Goal: Information Seeking & Learning: Find specific fact

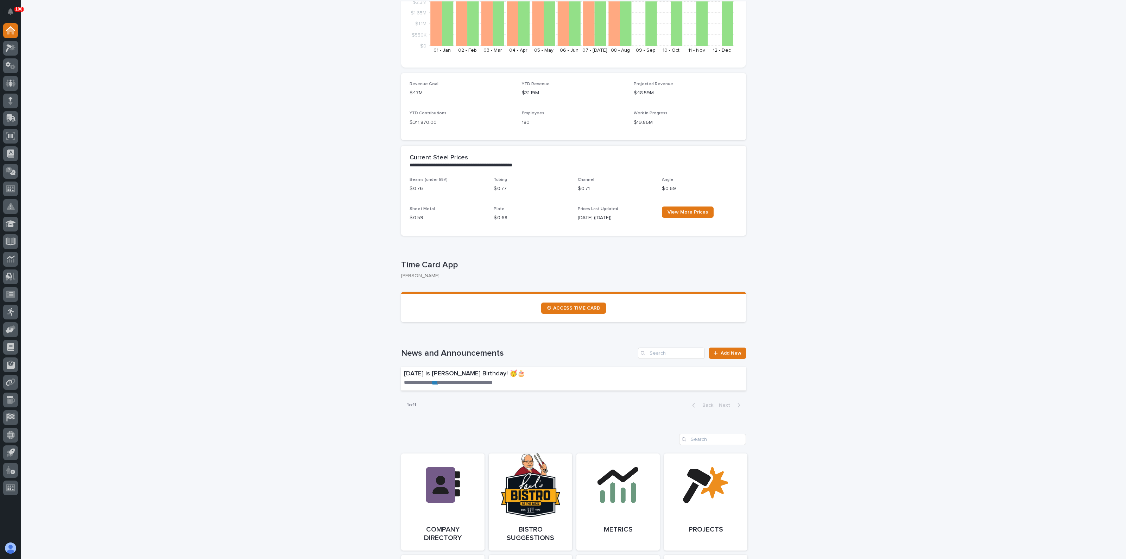
scroll to position [264, 0]
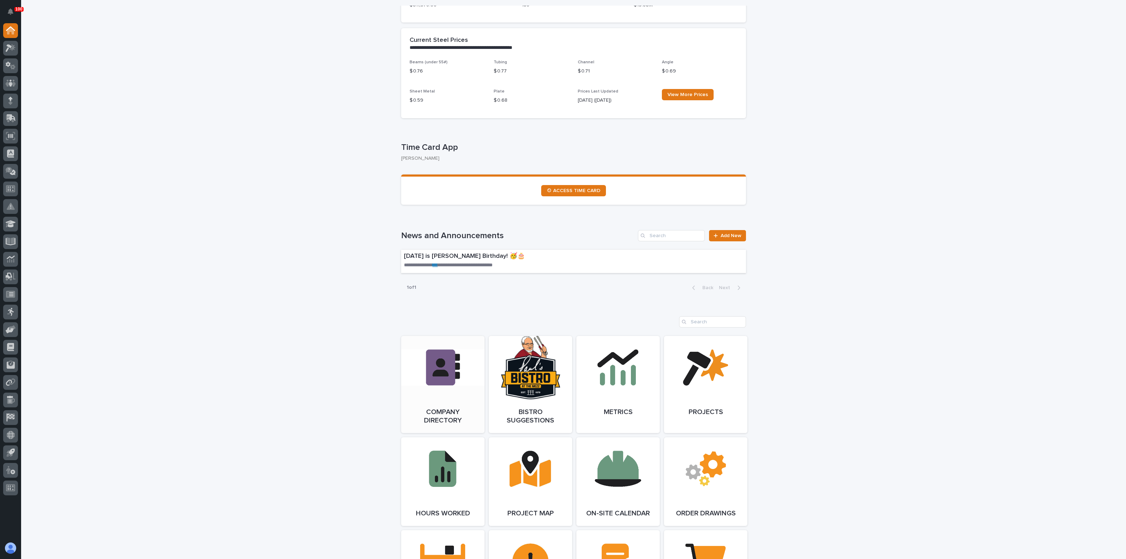
click at [458, 386] on link "Open Link" at bounding box center [442, 384] width 83 height 97
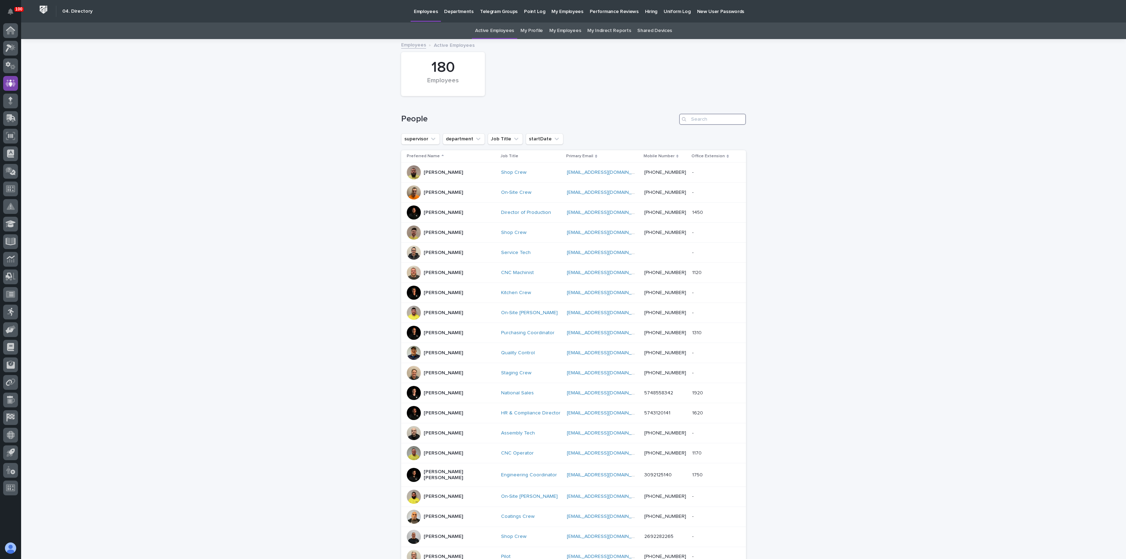
click at [708, 117] on input "Search" at bounding box center [712, 119] width 67 height 11
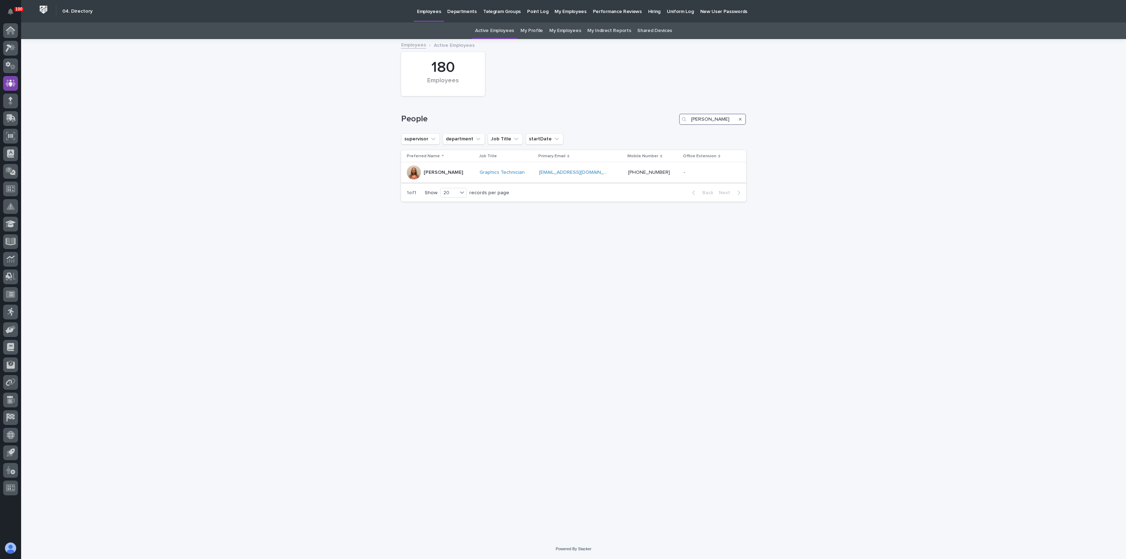
type input "shauna"
click at [416, 175] on div at bounding box center [414, 172] width 14 height 14
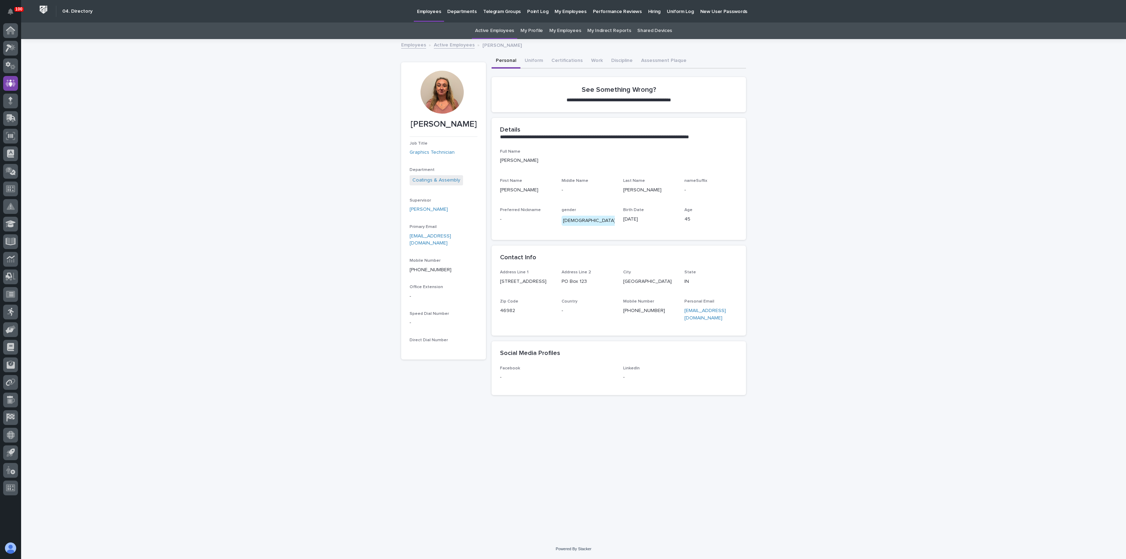
click at [439, 94] on div at bounding box center [441, 92] width 43 height 43
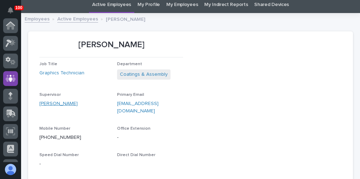
scroll to position [28, 0]
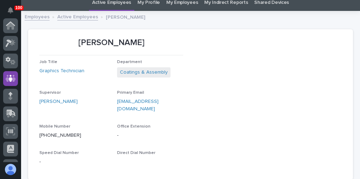
click at [183, 153] on section "Shauna Perkins Job Title Graphics Technician Department Coatings & Assembly Sup…" at bounding box center [190, 104] width 325 height 150
drag, startPoint x: 162, startPoint y: 141, endPoint x: 178, endPoint y: 140, distance: 15.5
click at [173, 141] on section "Shauna Perkins Job Title Graphics Technician Department Coatings & Assembly Sup…" at bounding box center [190, 104] width 325 height 150
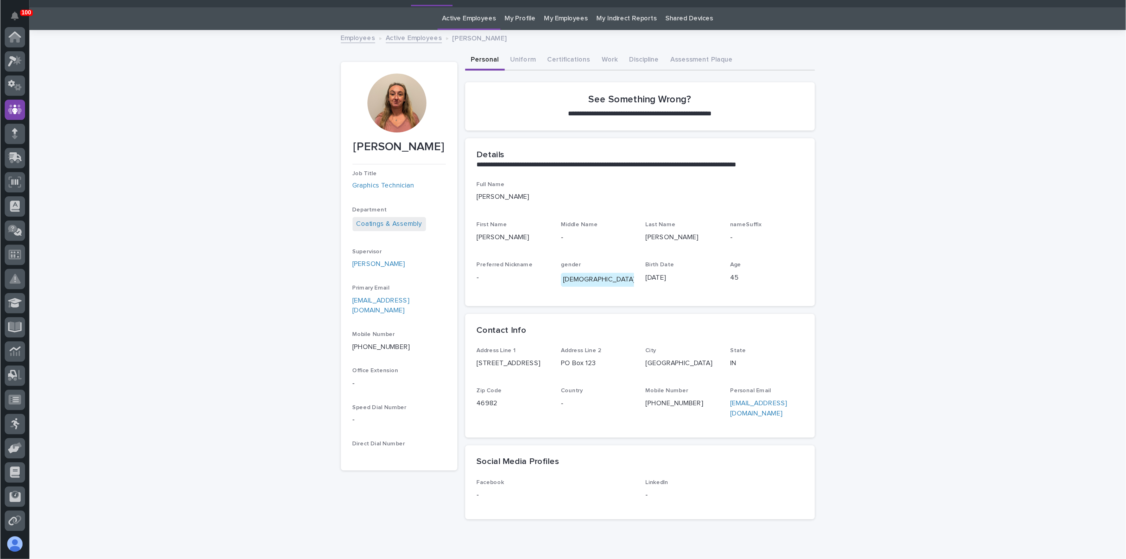
scroll to position [0, 0]
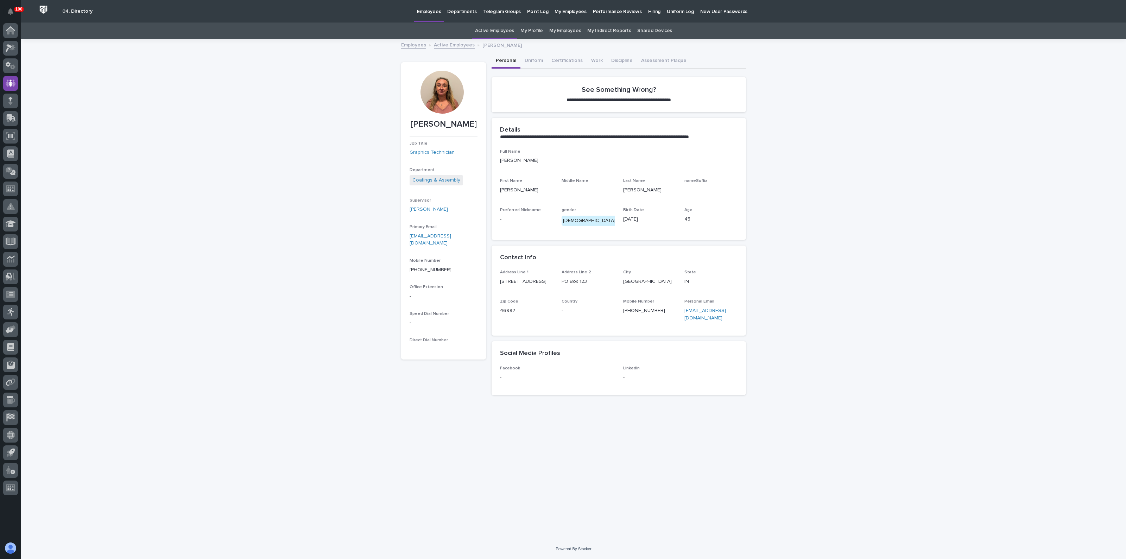
click at [417, 8] on p "Employees" at bounding box center [429, 7] width 24 height 15
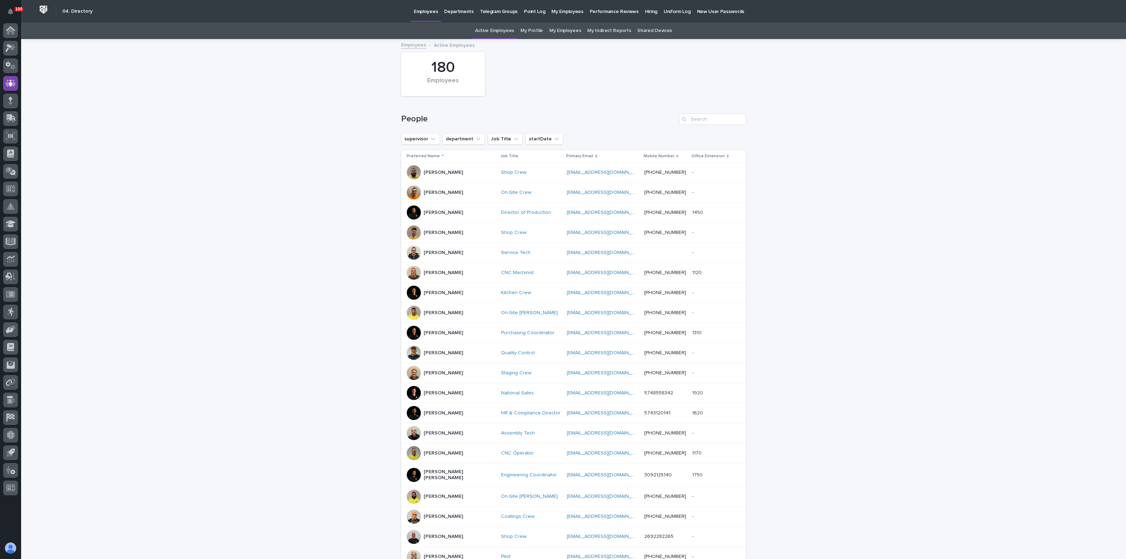
click at [438, 109] on div "People" at bounding box center [573, 117] width 345 height 34
click at [706, 117] on input "Search" at bounding box center [712, 119] width 67 height 11
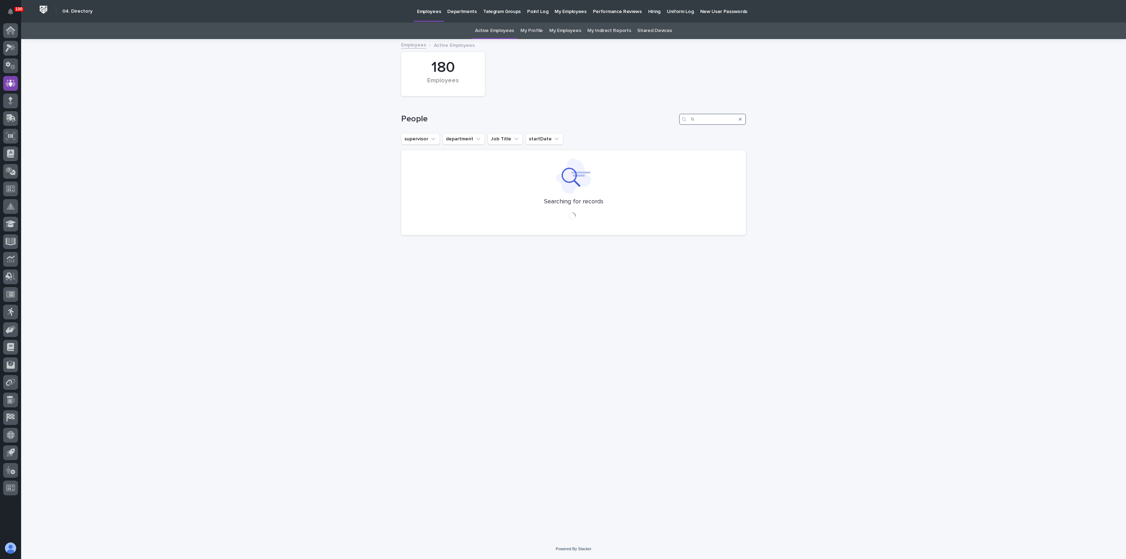
type input "\"
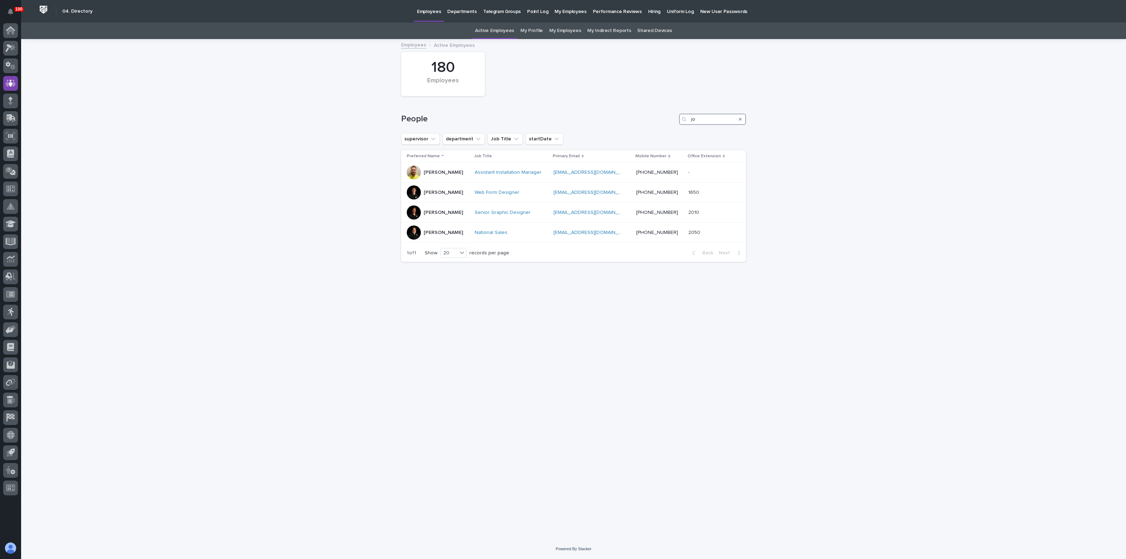
type input "j"
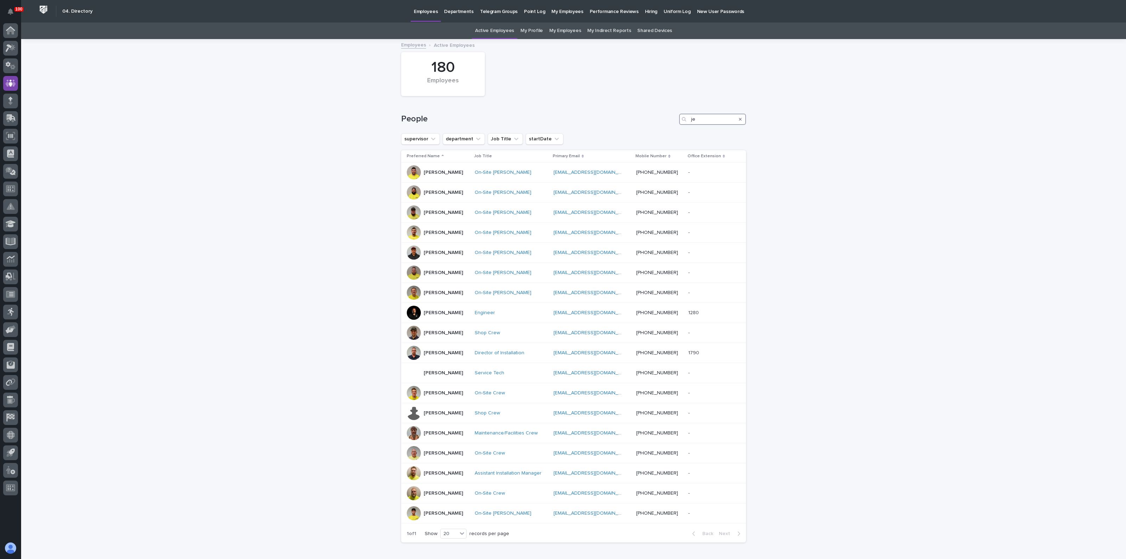
type input "j"
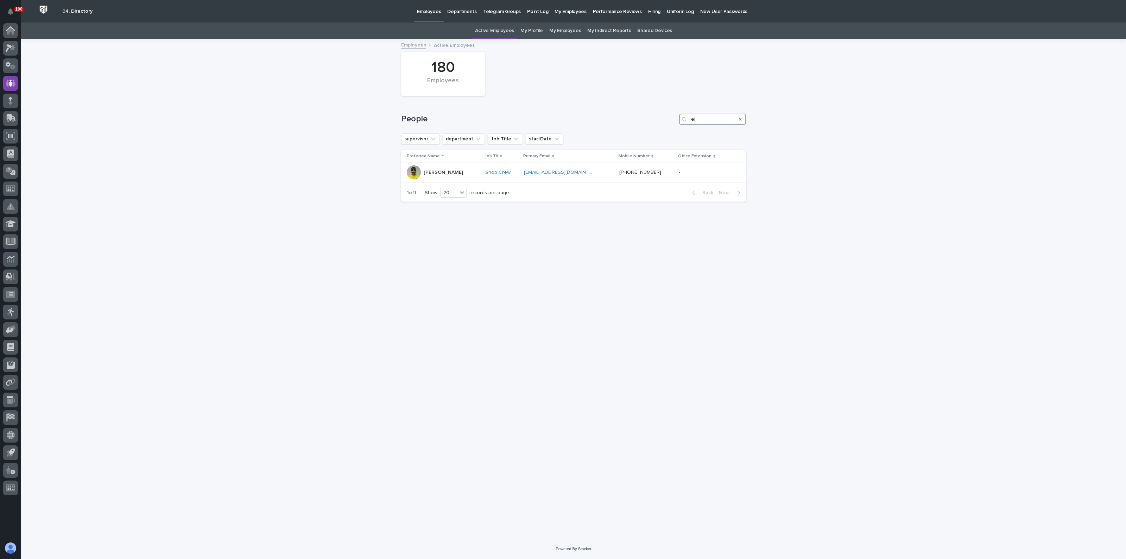
type input "e"
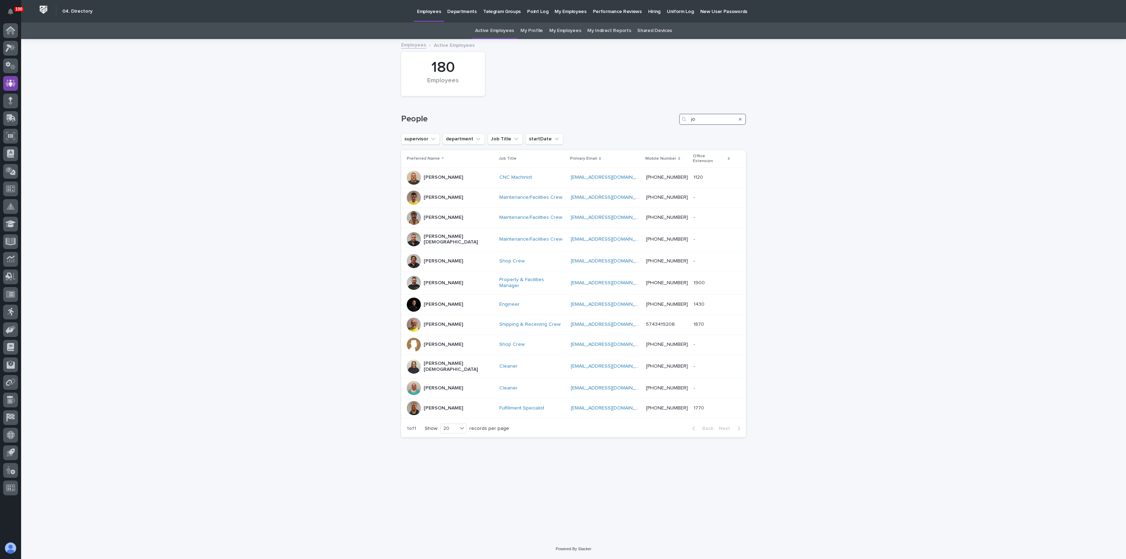
type input "j"
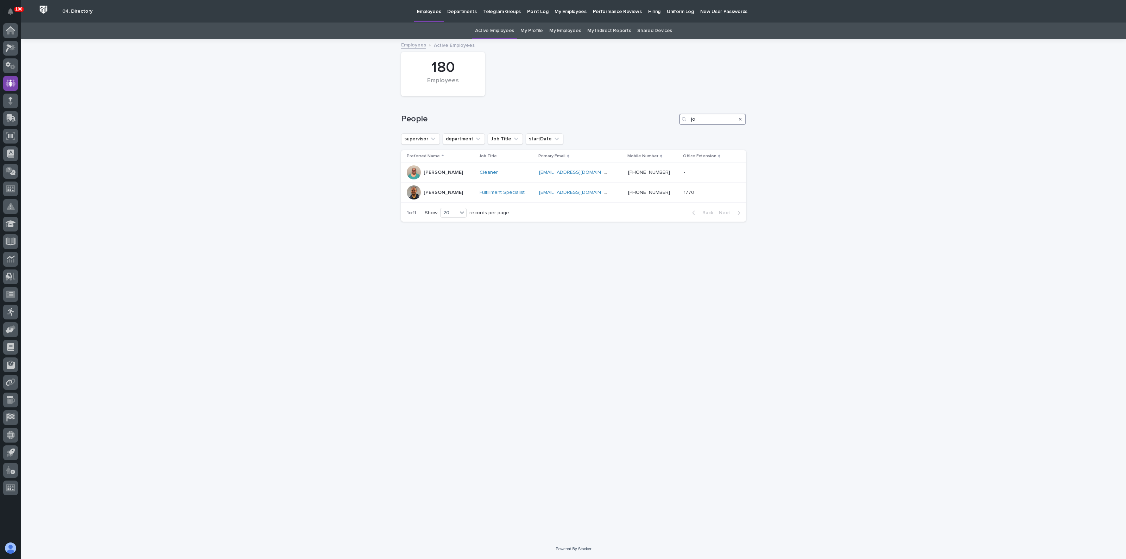
type input "j"
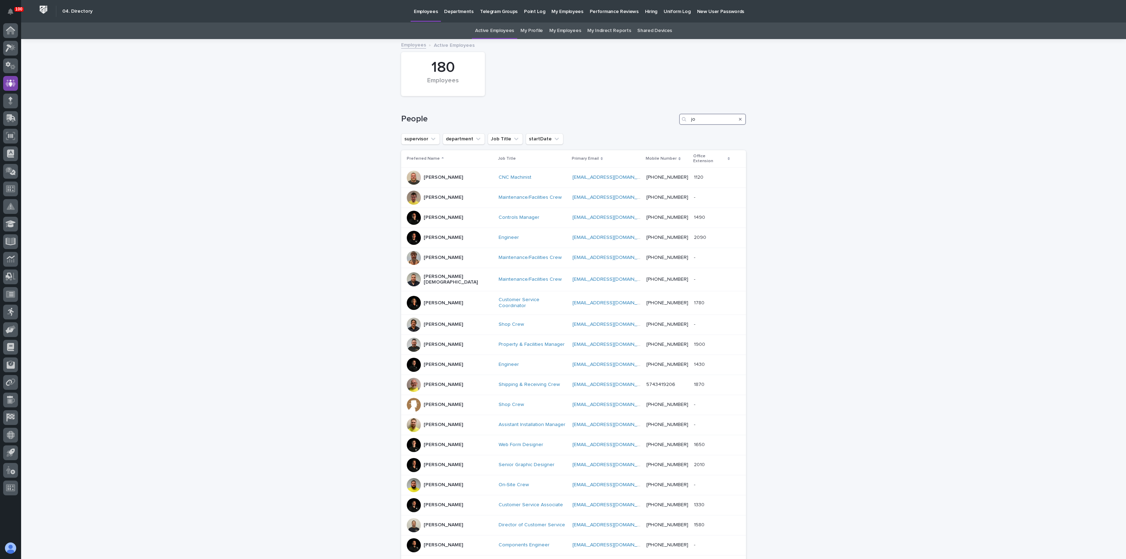
type input "j"
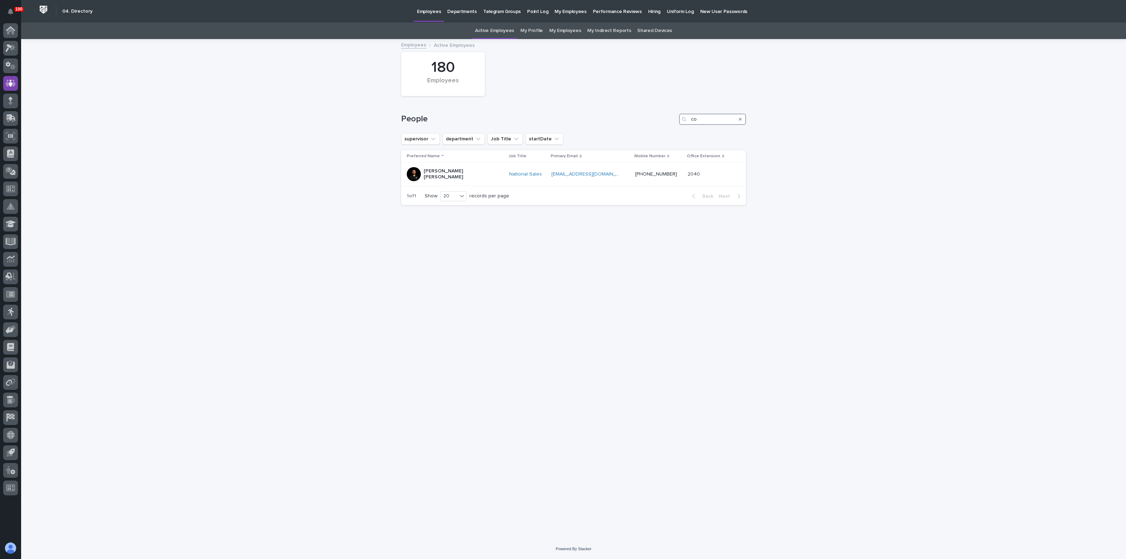
type input "c"
type input "k"
type input "j"
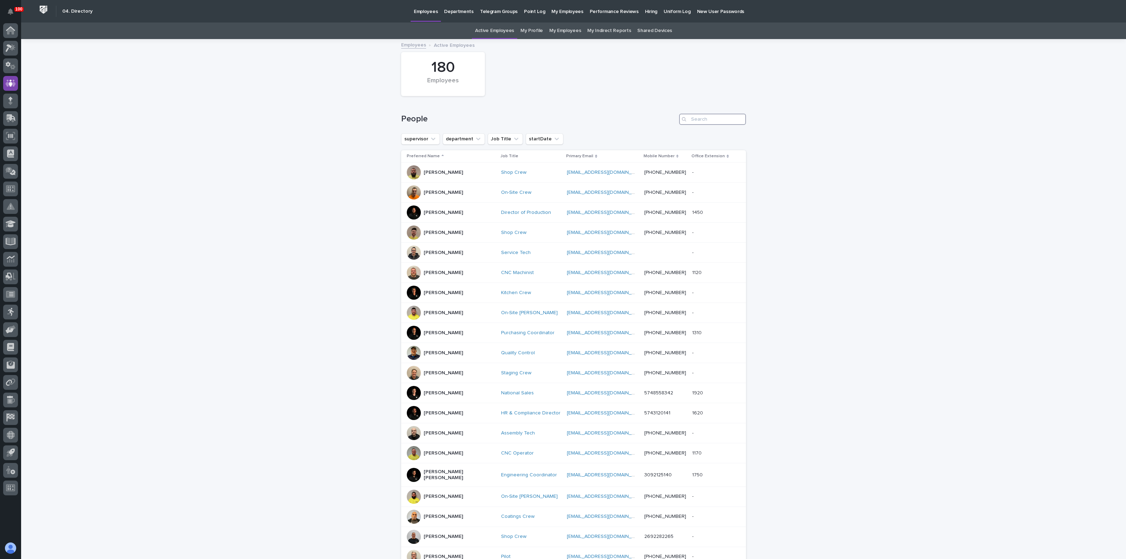
type input "e"
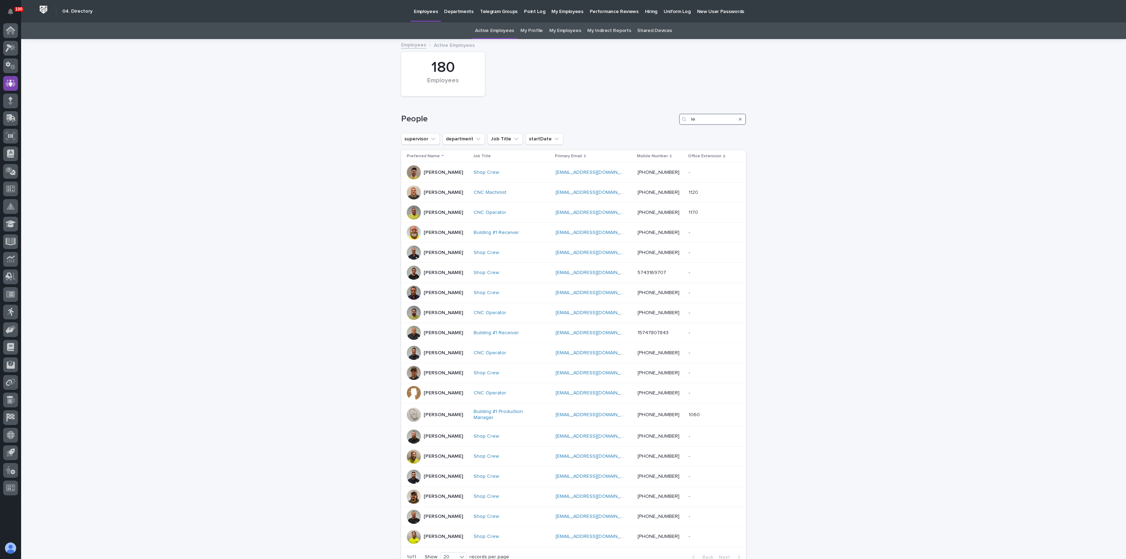
type input "l"
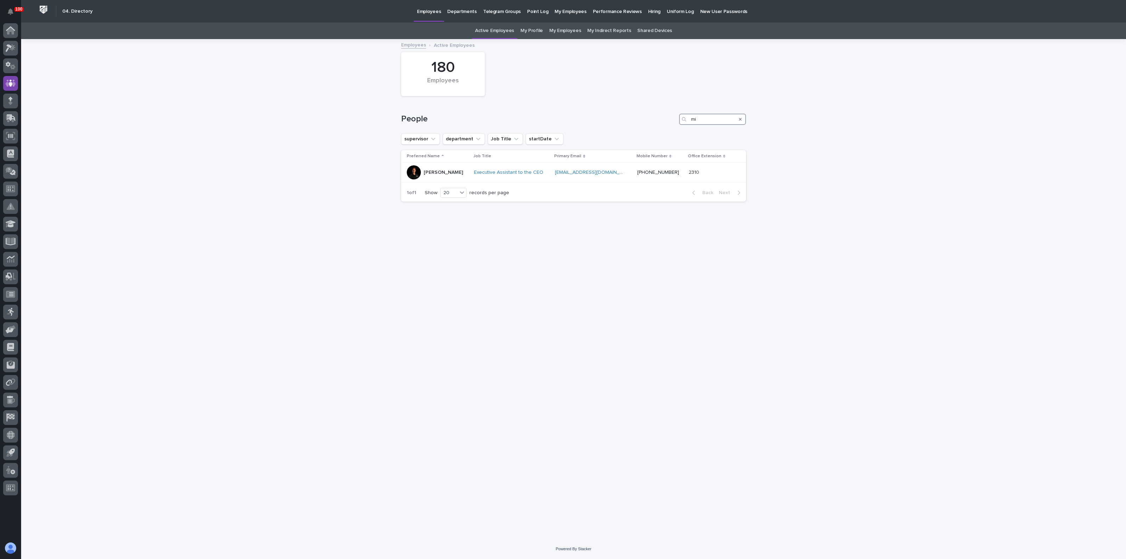
type input "m"
type input "k"
type input "r"
type input "d"
type input "a"
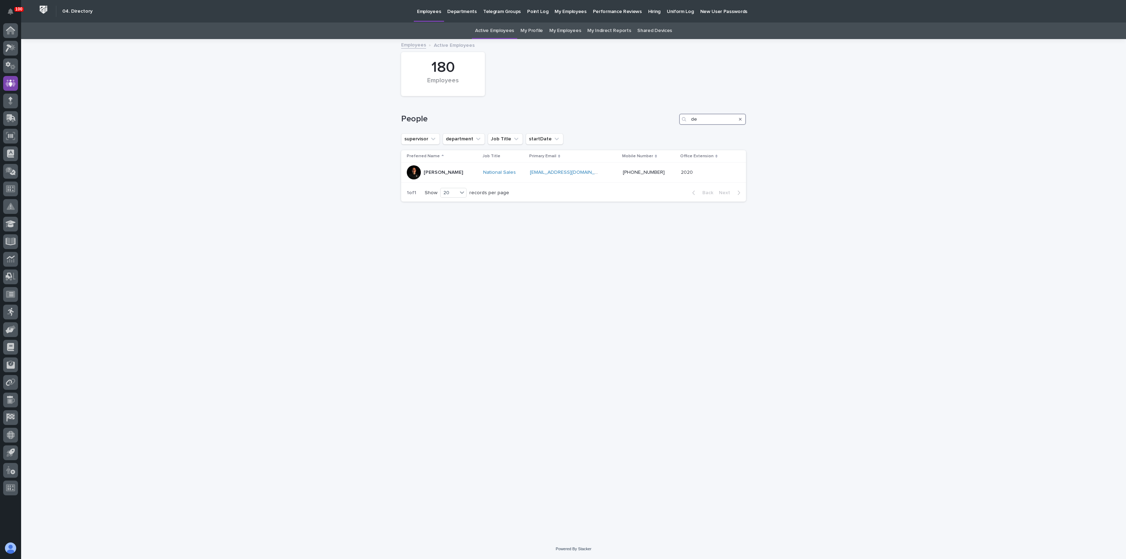
type input "d"
type input "r"
type input "k"
type input "c"
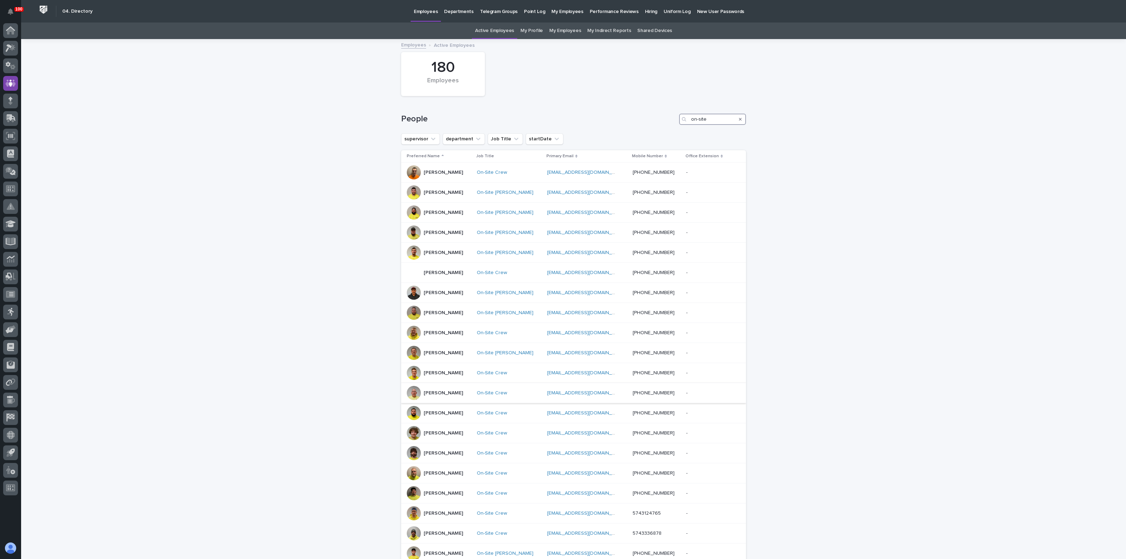
scroll to position [44, 0]
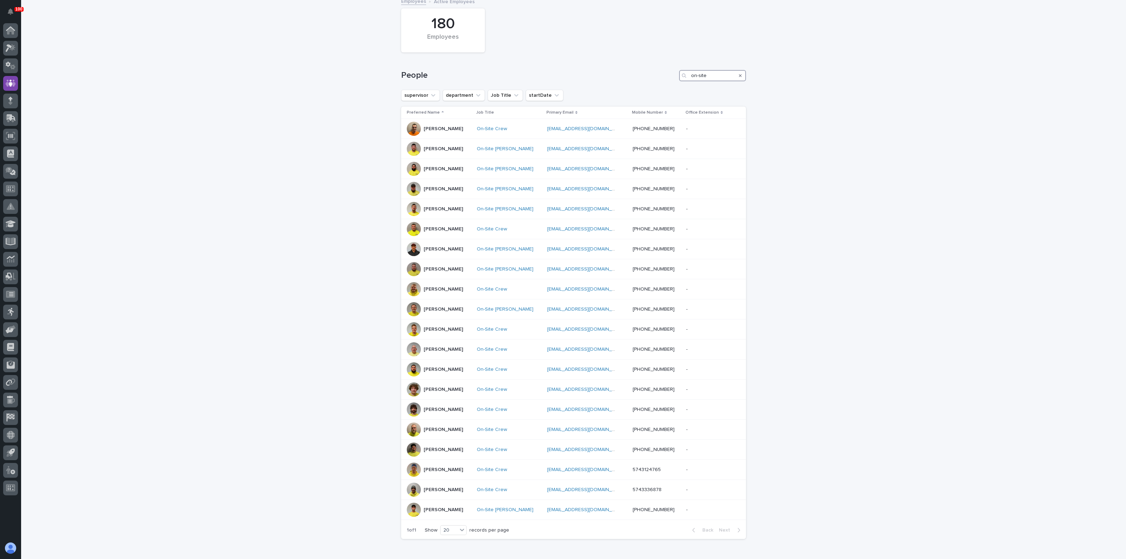
drag, startPoint x: 717, startPoint y: 71, endPoint x: 660, endPoint y: 66, distance: 57.2
click at [656, 66] on div "People on-site" at bounding box center [573, 73] width 345 height 34
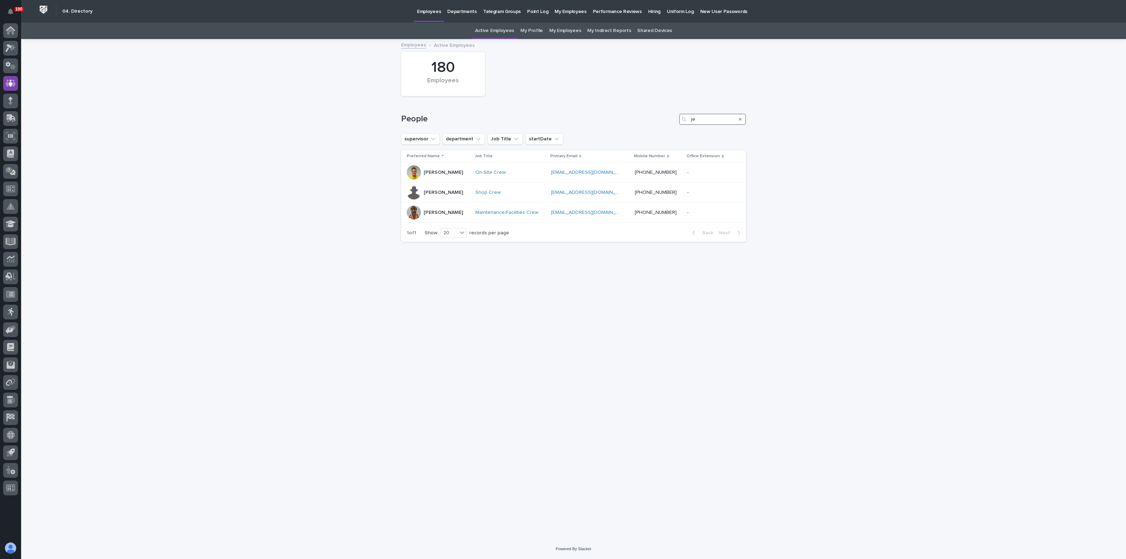
type input "j"
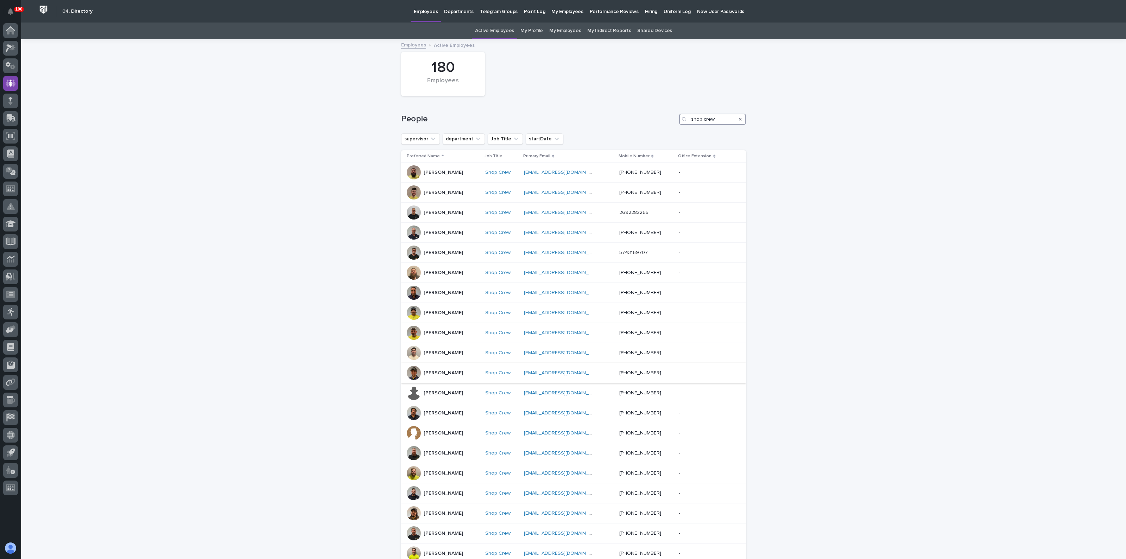
scroll to position [44, 0]
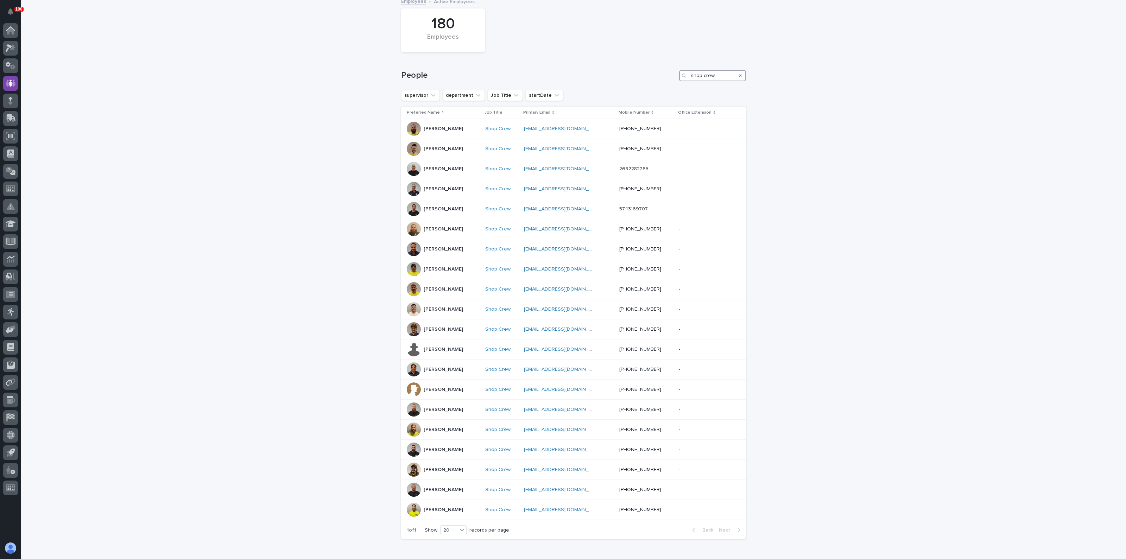
drag, startPoint x: 713, startPoint y: 75, endPoint x: 669, endPoint y: 76, distance: 44.3
click at [669, 75] on div "People shop crew" at bounding box center [573, 75] width 345 height 11
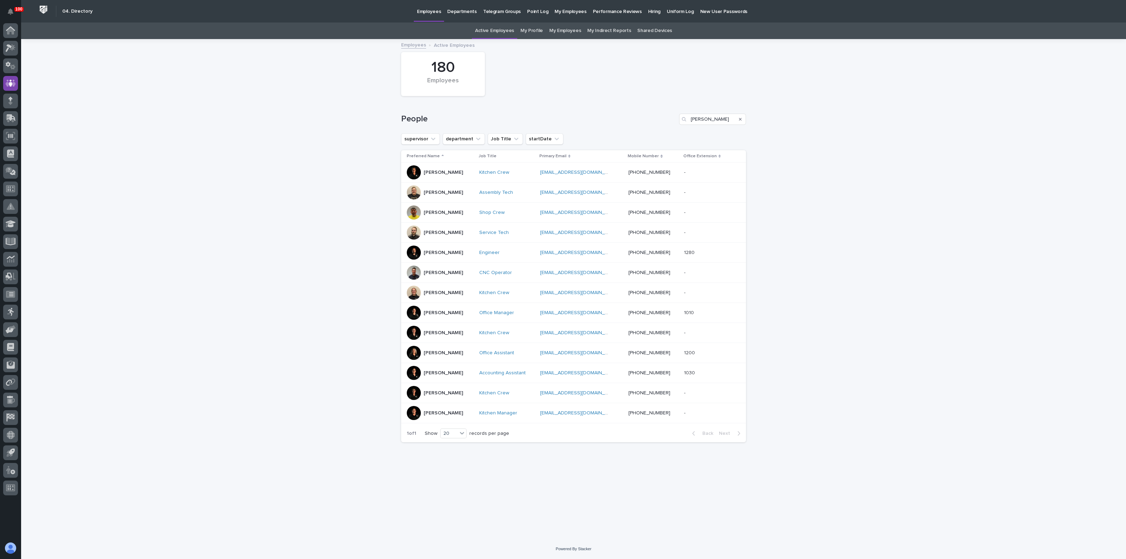
drag, startPoint x: 707, startPoint y: 125, endPoint x: 677, endPoint y: 118, distance: 30.3
click at [677, 118] on div "People eric" at bounding box center [573, 117] width 345 height 34
drag, startPoint x: 705, startPoint y: 115, endPoint x: 657, endPoint y: 120, distance: 48.0
click at [657, 120] on div "People eric" at bounding box center [573, 119] width 345 height 11
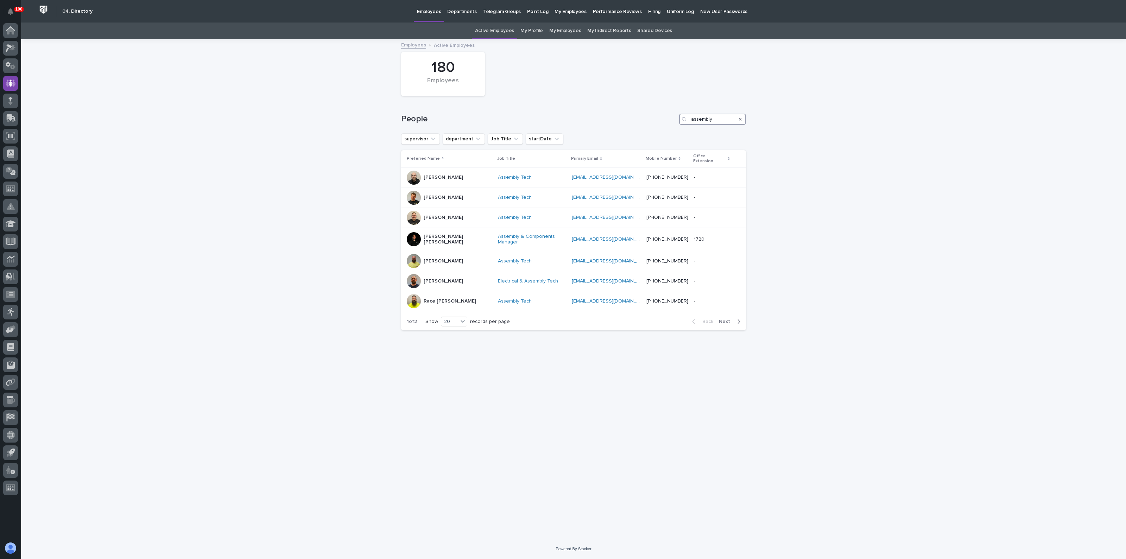
drag, startPoint x: 688, startPoint y: 118, endPoint x: 664, endPoint y: 119, distance: 23.9
click at [664, 119] on div "People assembly" at bounding box center [573, 119] width 345 height 11
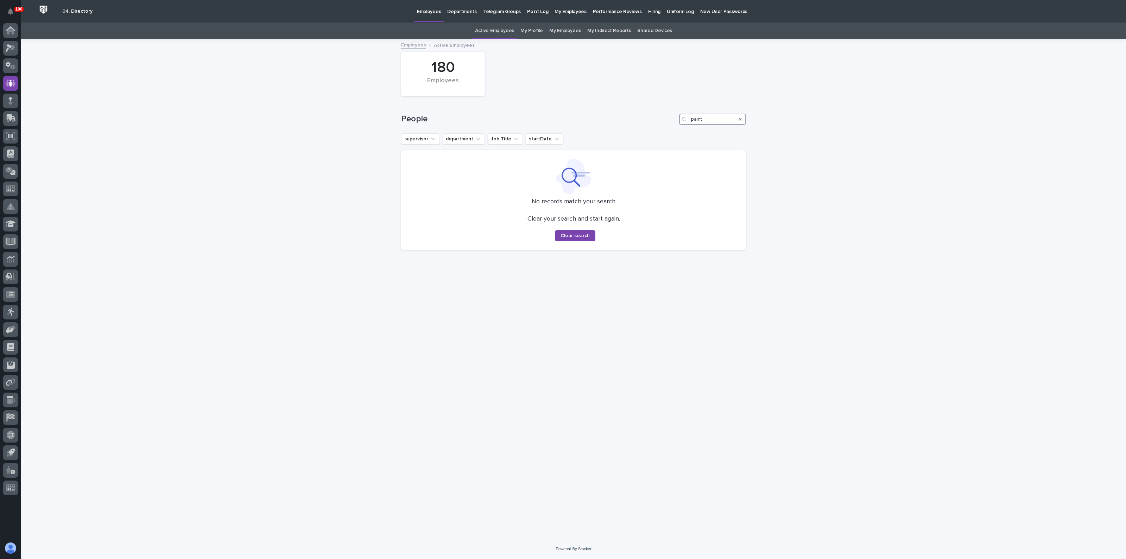
drag, startPoint x: 705, startPoint y: 119, endPoint x: 651, endPoint y: 122, distance: 53.6
click at [651, 122] on div "People paint" at bounding box center [573, 119] width 345 height 11
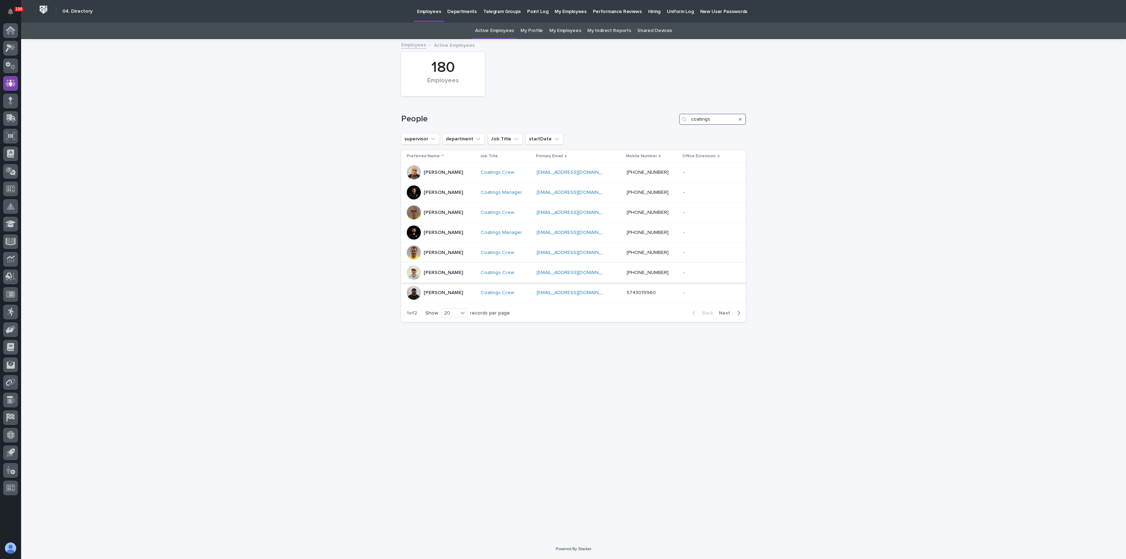
type input "coatings"
click at [419, 274] on div at bounding box center [414, 273] width 14 height 14
drag, startPoint x: 709, startPoint y: 119, endPoint x: 655, endPoint y: 114, distance: 54.0
click at [655, 119] on div "People coatings" at bounding box center [573, 119] width 345 height 11
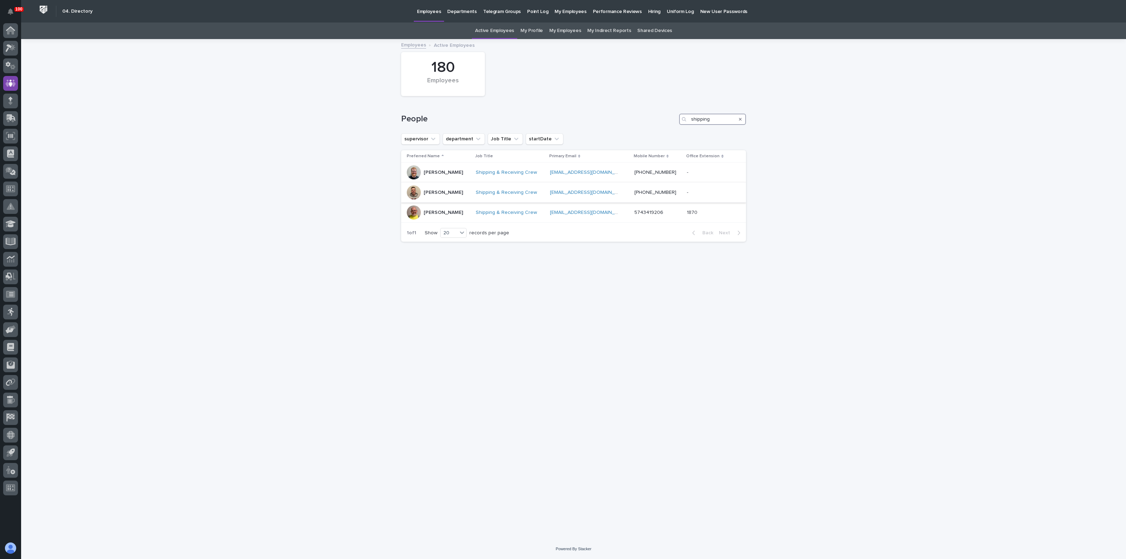
type input "shipping"
click at [416, 194] on div at bounding box center [414, 192] width 14 height 14
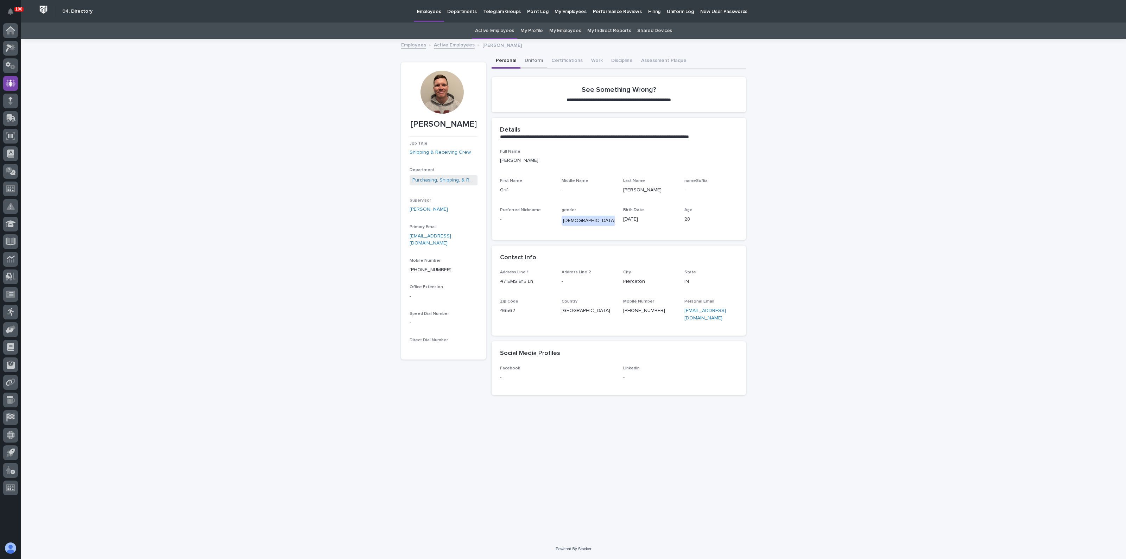
click at [532, 62] on button "Uniform" at bounding box center [533, 61] width 27 height 15
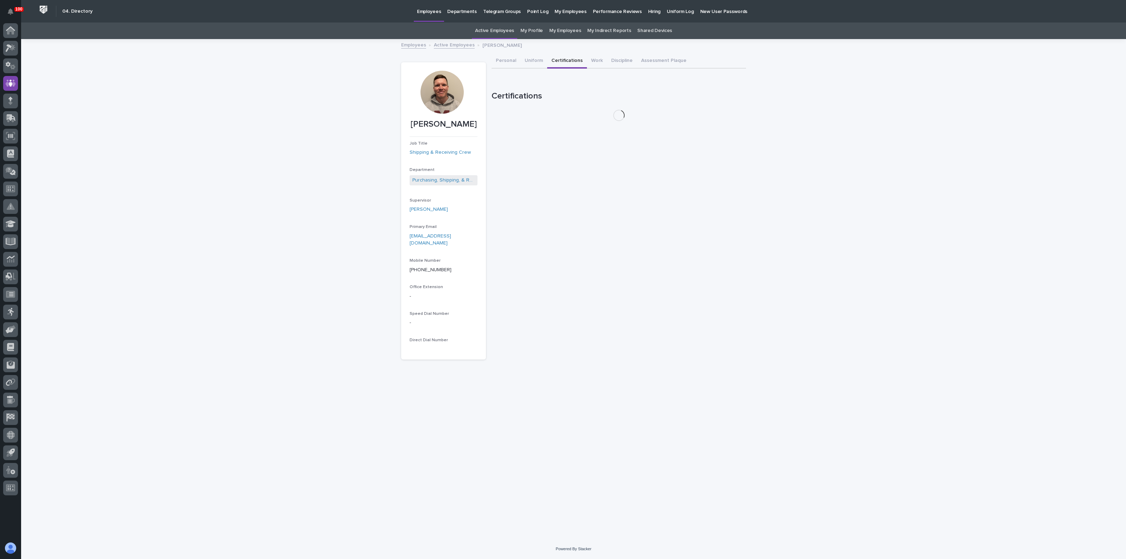
click at [559, 61] on button "Certifications" at bounding box center [567, 61] width 40 height 15
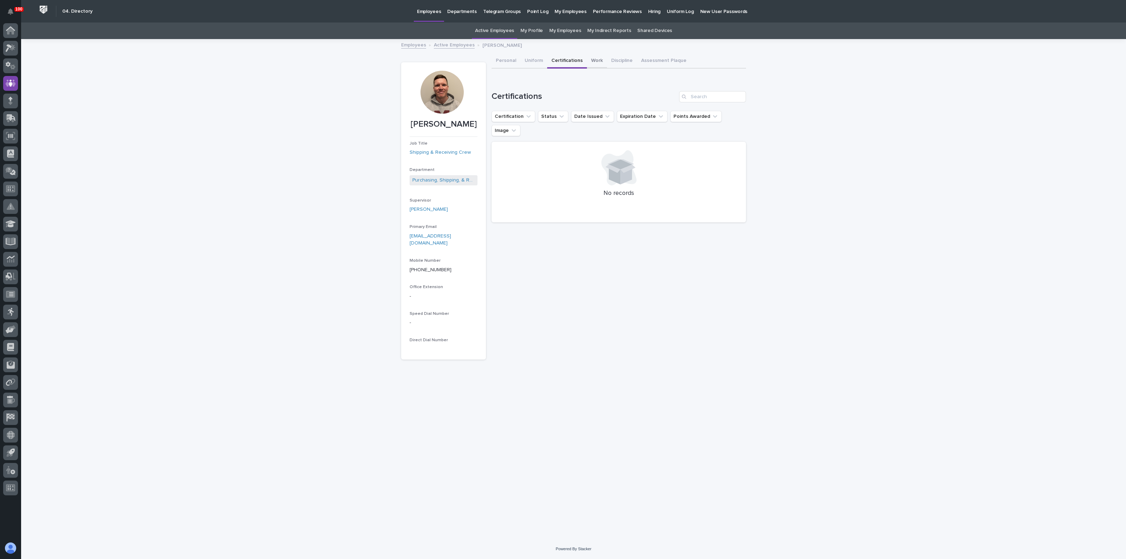
click at [597, 60] on button "Work" at bounding box center [597, 61] width 20 height 15
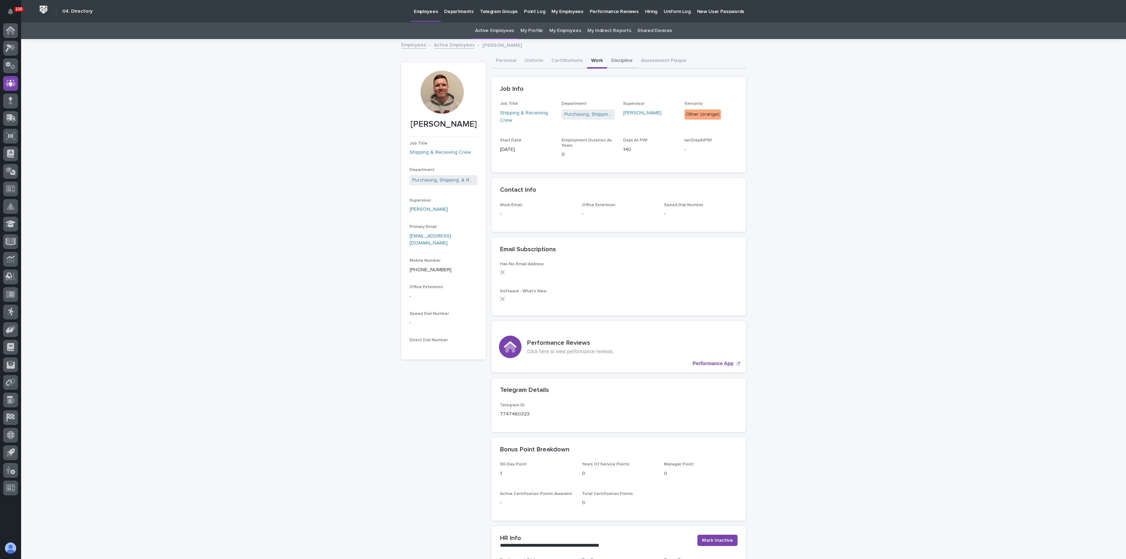
click at [612, 59] on button "Discipline" at bounding box center [622, 61] width 30 height 15
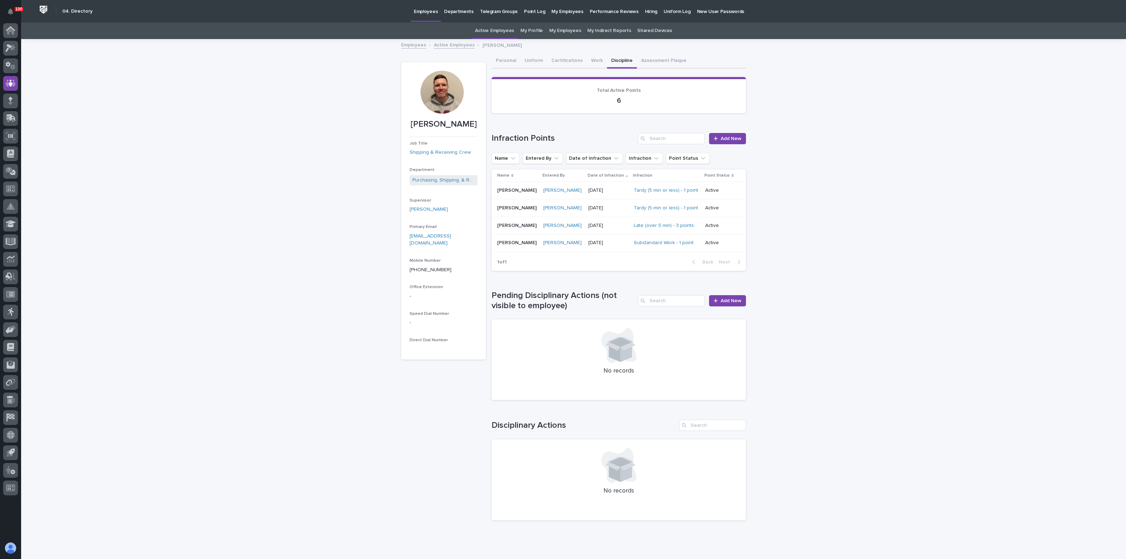
click at [600, 240] on p "06/24/2025" at bounding box center [608, 243] width 40 height 6
click at [434, 89] on div at bounding box center [441, 92] width 43 height 43
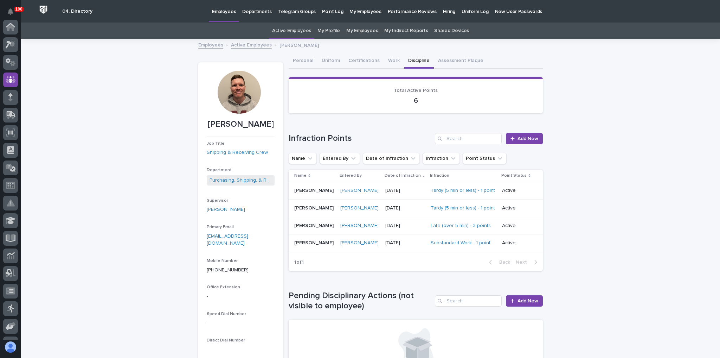
drag, startPoint x: 456, startPoint y: 46, endPoint x: 453, endPoint y: 52, distance: 6.6
click at [456, 46] on div "Employees Active Employees Grif Lippencott" at bounding box center [371, 45] width 352 height 10
click at [450, 59] on button "Assessment Plaque" at bounding box center [461, 61] width 54 height 15
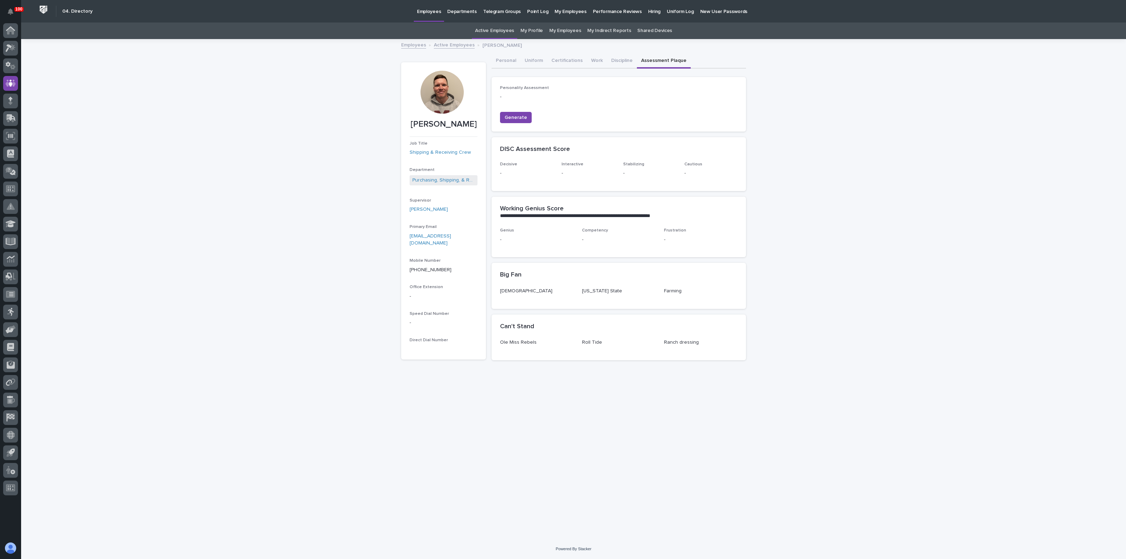
drag, startPoint x: 320, startPoint y: 277, endPoint x: 261, endPoint y: 217, distance: 84.1
click at [300, 260] on div "**********" at bounding box center [573, 289] width 1105 height 499
